Goal: Transaction & Acquisition: Book appointment/travel/reservation

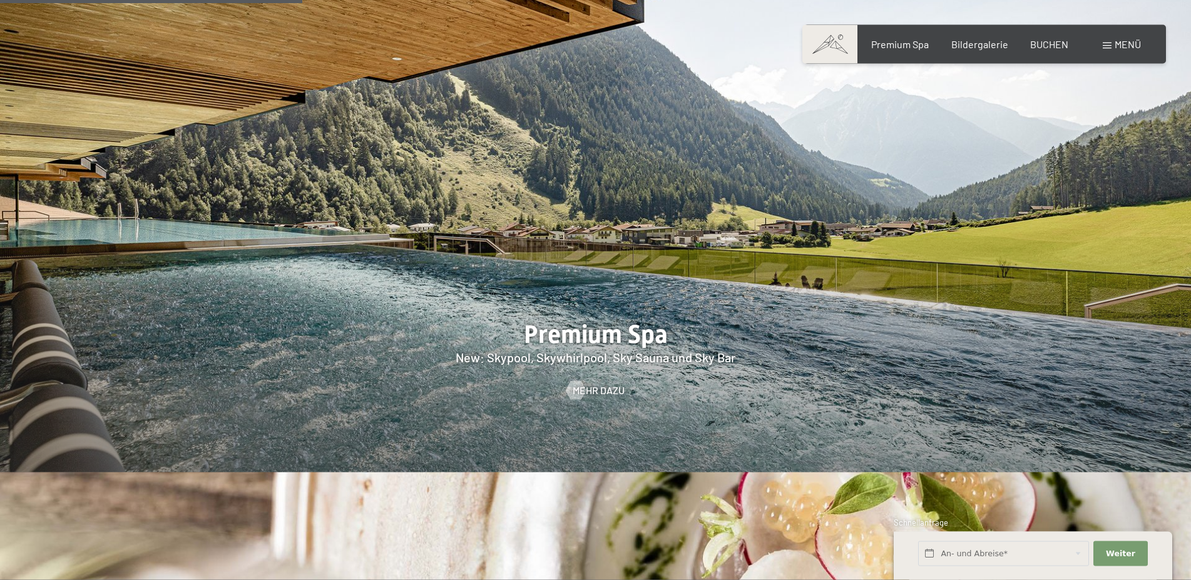
scroll to position [1788, 0]
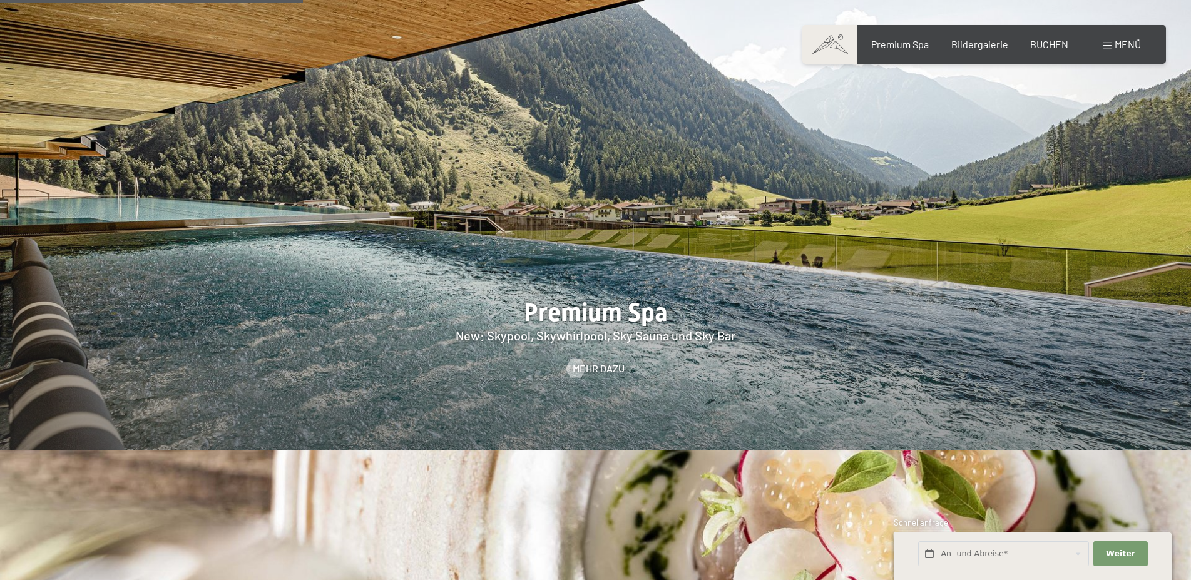
click at [1120, 44] on span "Menü" at bounding box center [1128, 44] width 26 height 12
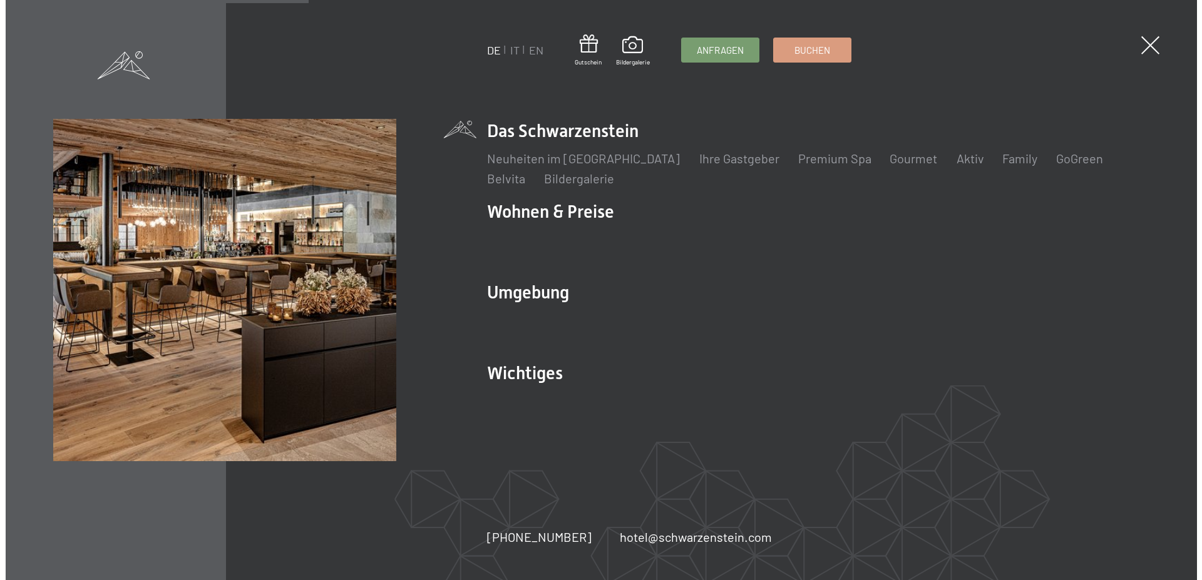
scroll to position [1792, 0]
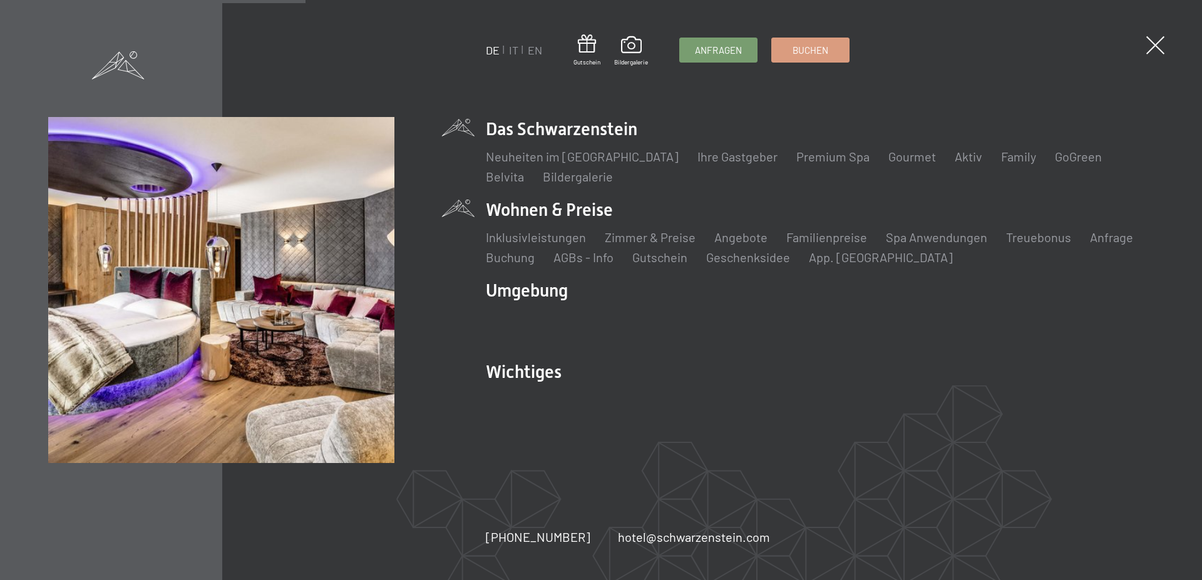
click at [557, 215] on li "Wohnen & Preise Inklusivleistungen Zimmer & Preise Liste Angebote Liste Familie…" at bounding box center [820, 232] width 668 height 68
click at [641, 238] on link "Zimmer & Preise" at bounding box center [650, 237] width 91 height 15
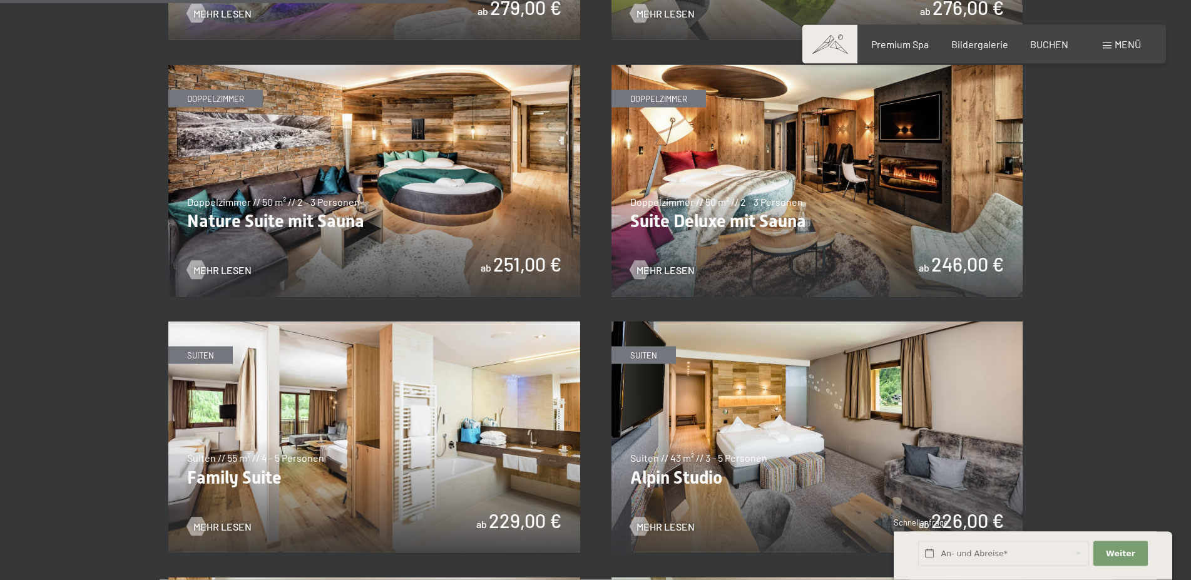
scroll to position [1213, 0]
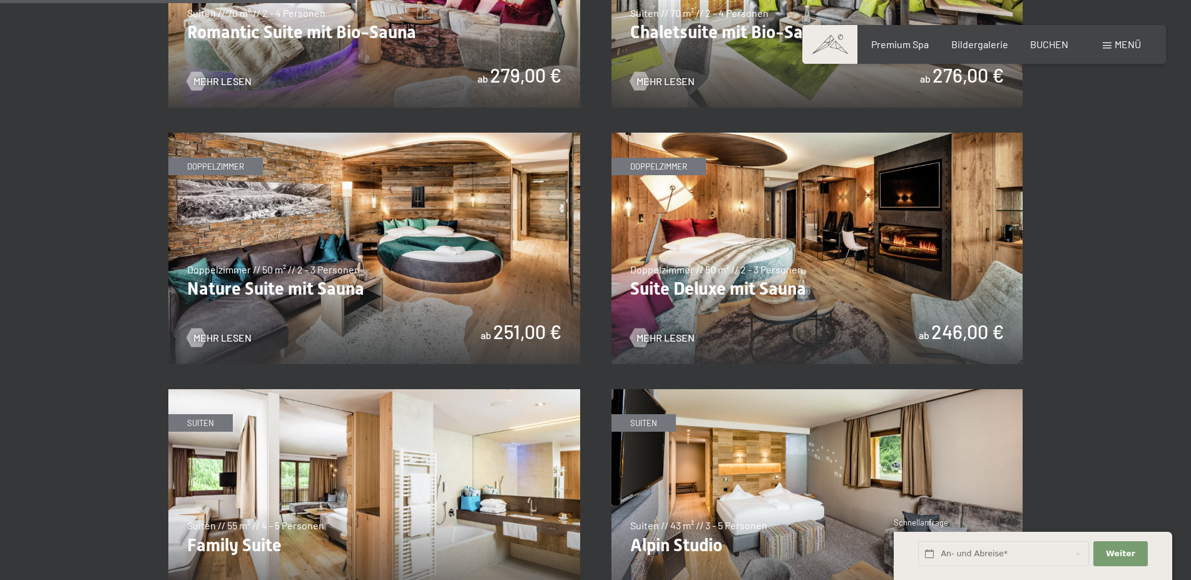
click at [931, 275] on img at bounding box center [818, 249] width 412 height 232
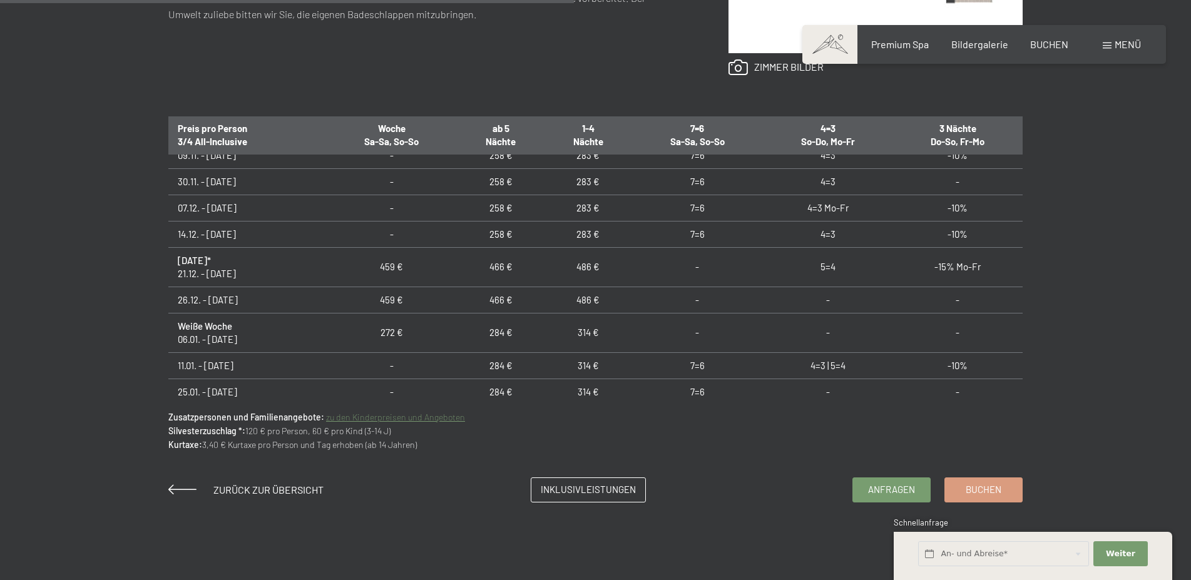
scroll to position [361, 0]
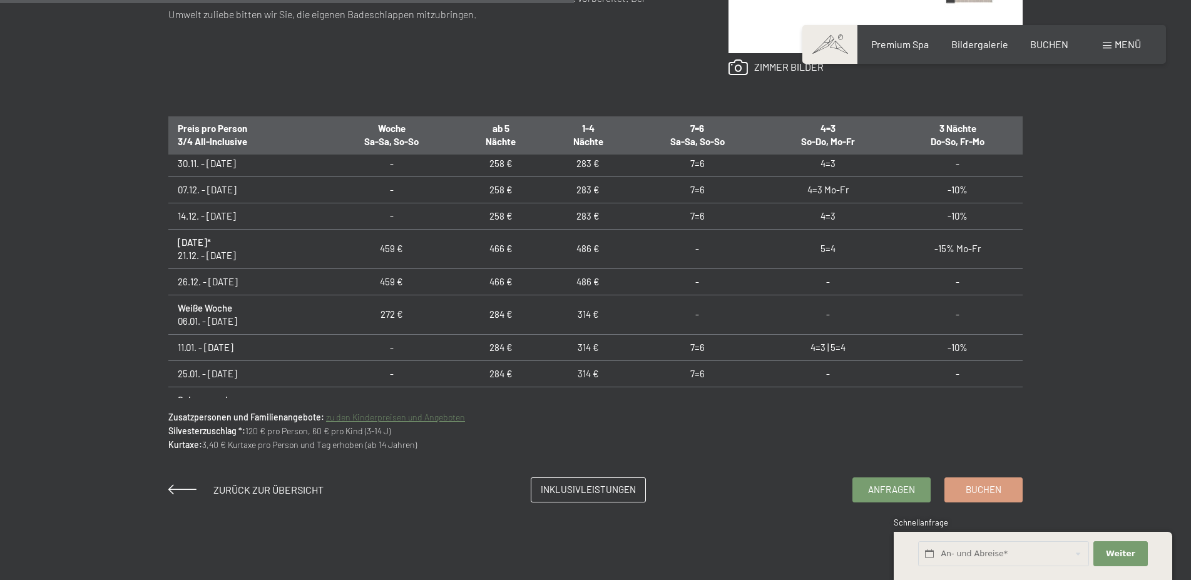
click at [700, 214] on td "7=6" at bounding box center [697, 216] width 131 height 26
click at [630, 485] on span "Inklusivleistungen" at bounding box center [588, 487] width 95 height 13
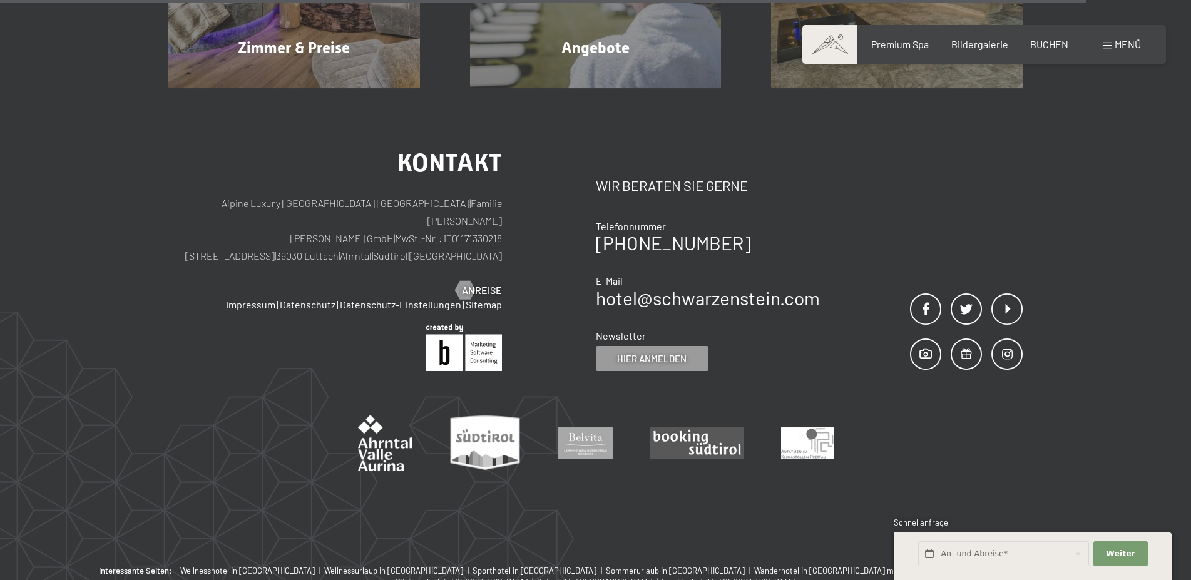
scroll to position [2470, 0]
